Goal: Feedback & Contribution: Submit feedback/report problem

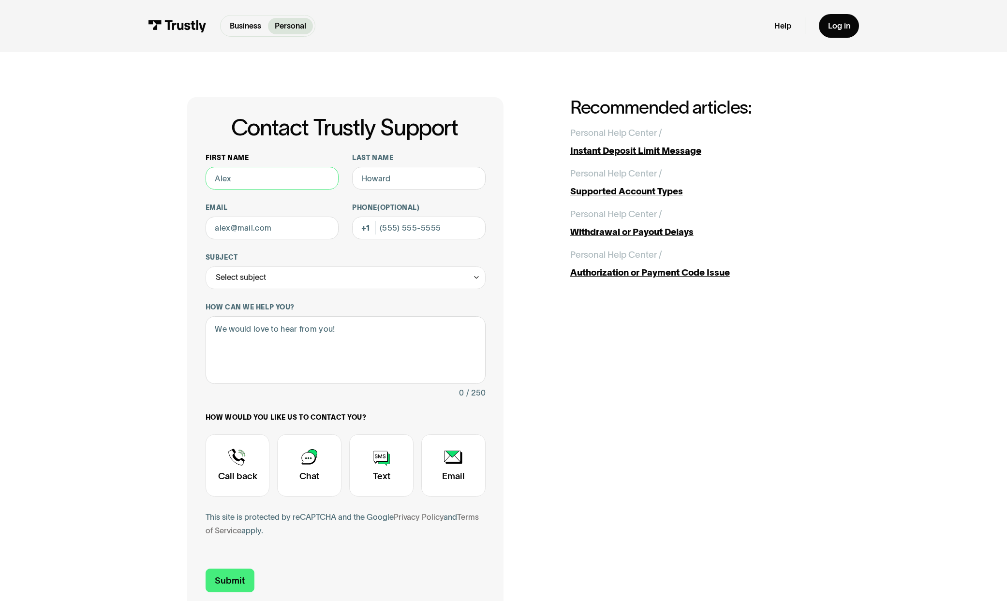
click at [264, 183] on input "First name" at bounding box center [272, 178] width 133 height 23
type input "[PERSON_NAME]"
type input "[EMAIL_ADDRESS][DOMAIN_NAME]"
type input "[PHONE_NUMBER]"
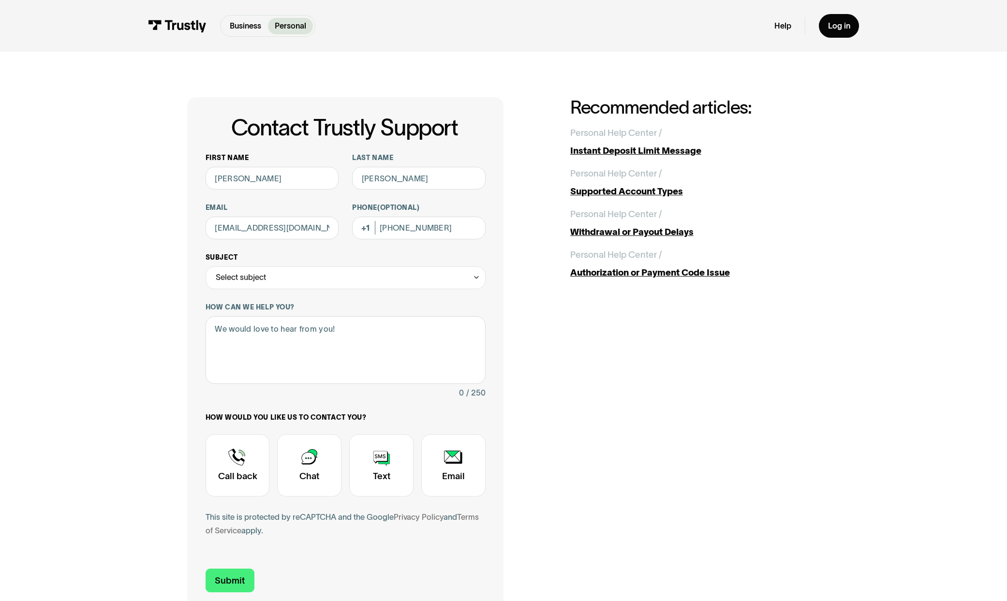
click at [411, 274] on div "Select subject" at bounding box center [346, 277] width 280 height 23
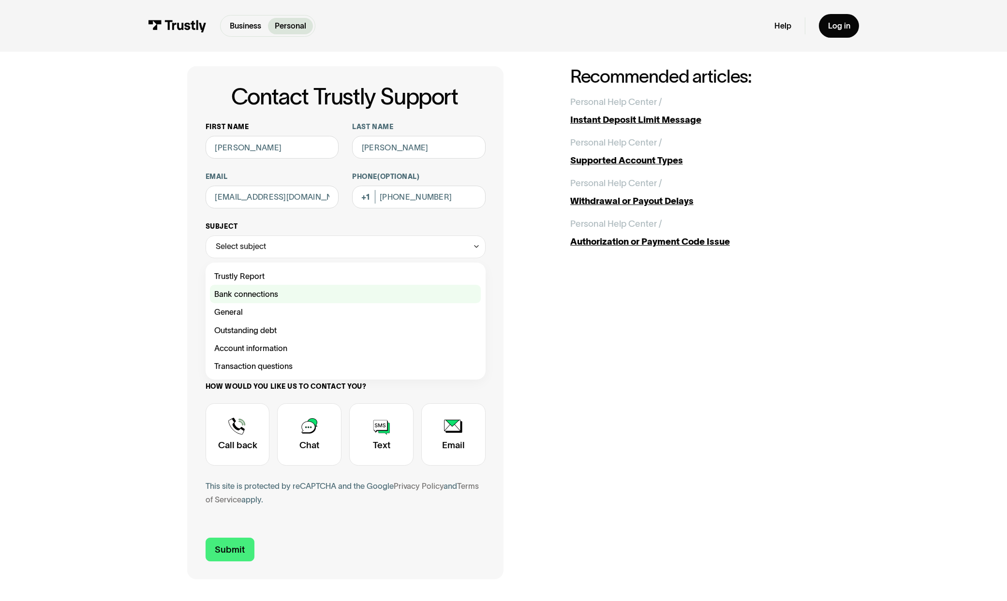
scroll to position [48, 0]
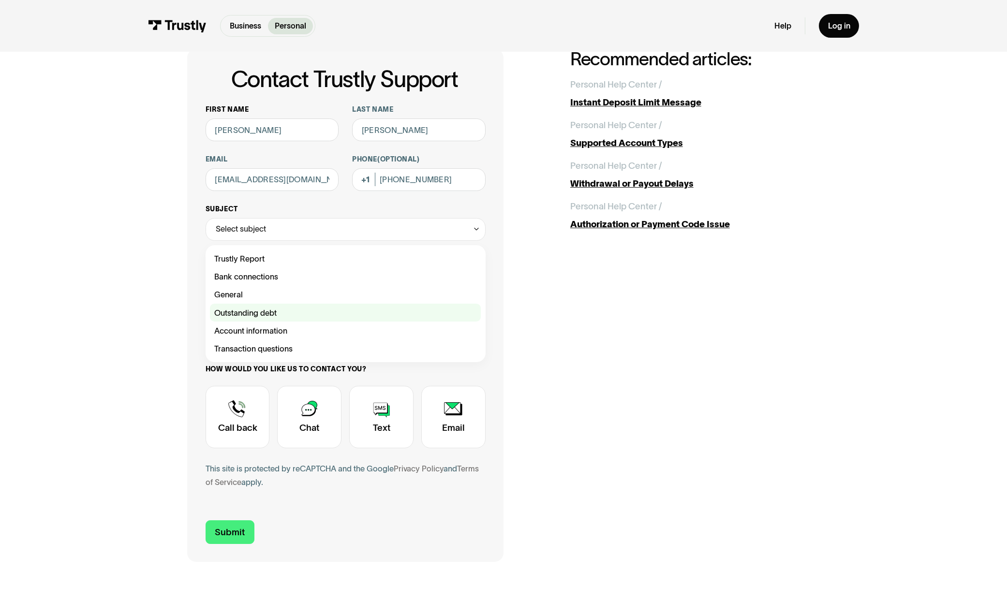
click at [279, 315] on div "Contact Trustly Support" at bounding box center [345, 313] width 271 height 18
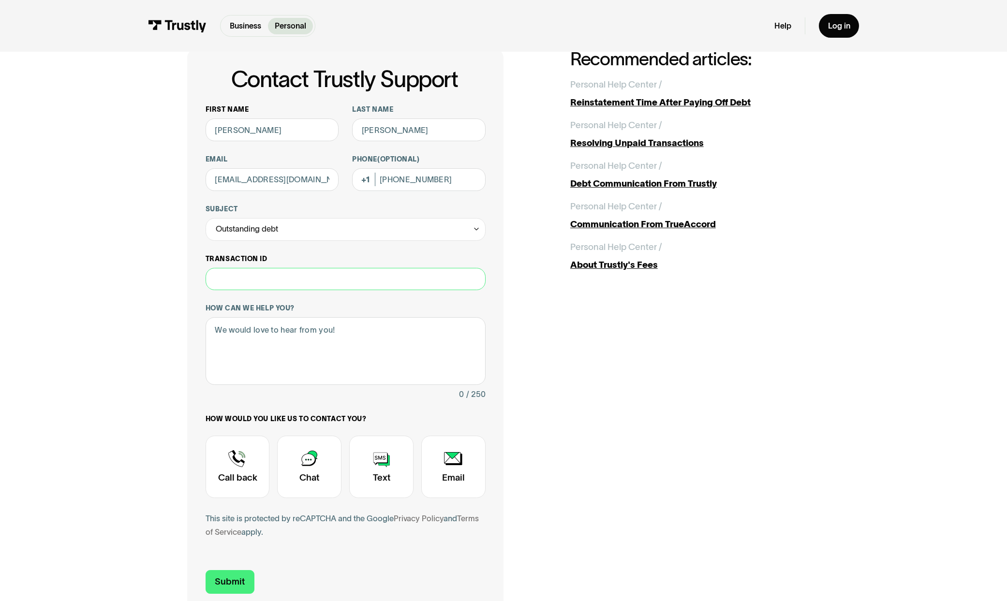
click at [281, 277] on input "Transaction ID" at bounding box center [346, 279] width 280 height 23
click at [295, 230] on div "Outstanding debt" at bounding box center [346, 229] width 280 height 23
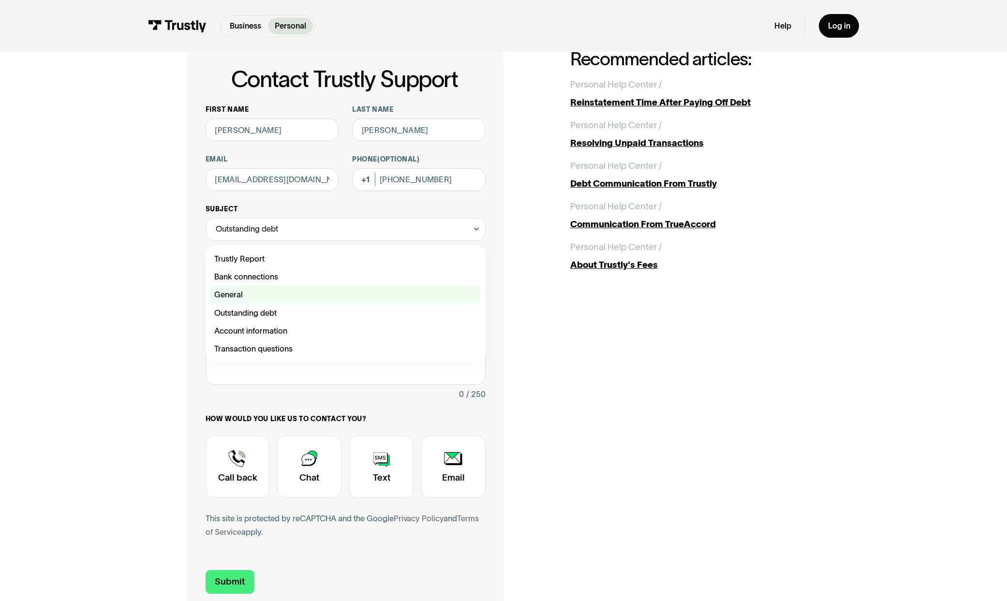
click at [288, 295] on div "Contact Trustly Support" at bounding box center [345, 295] width 271 height 18
type input "*******"
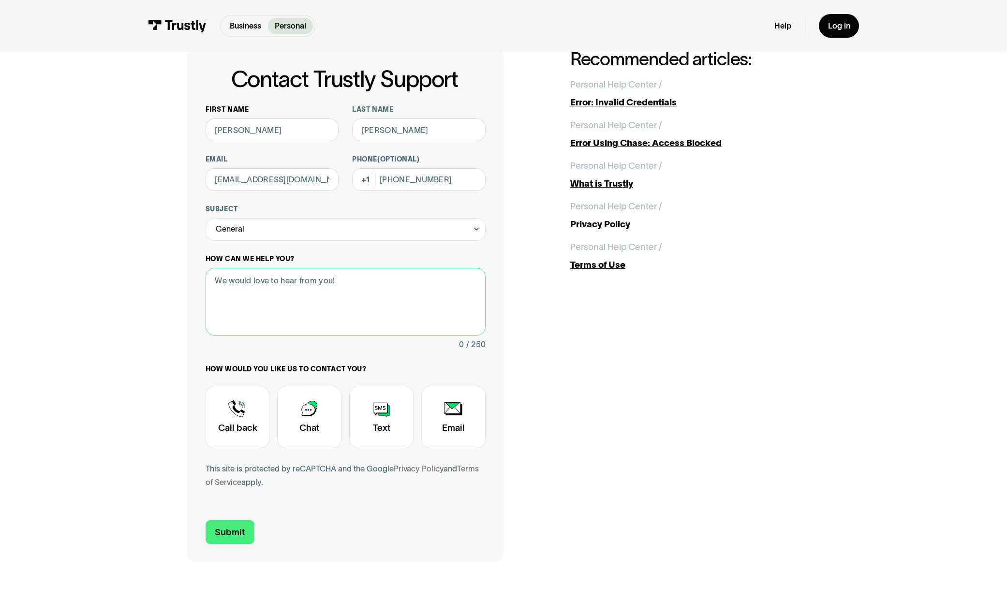
click at [274, 319] on textarea "How can we help you?" at bounding box center [346, 302] width 280 height 68
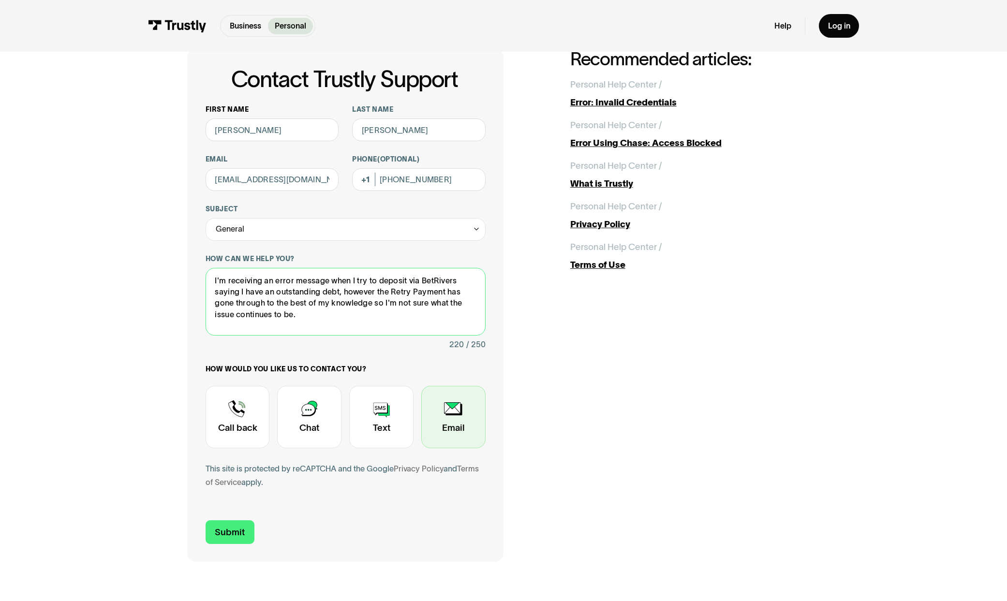
type textarea "I'm receiving an error message when I try to deposit via BetRivers saying I hav…"
click at [457, 413] on div "Contact Trustly Support" at bounding box center [453, 417] width 64 height 62
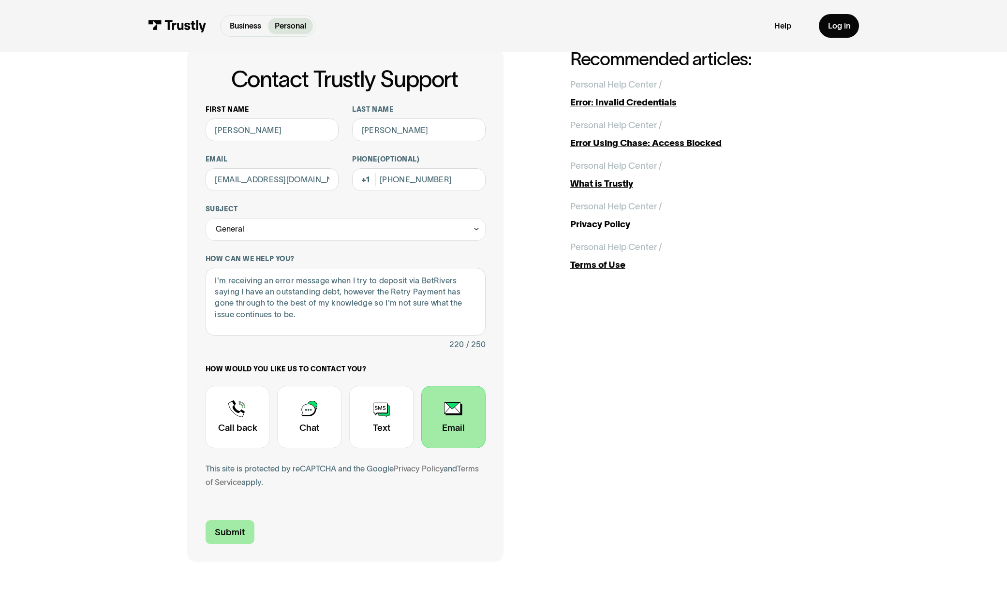
click at [221, 531] on input "Submit" at bounding box center [230, 532] width 49 height 24
type input "[PHONE_NUMBER]"
